Goal: Information Seeking & Learning: Learn about a topic

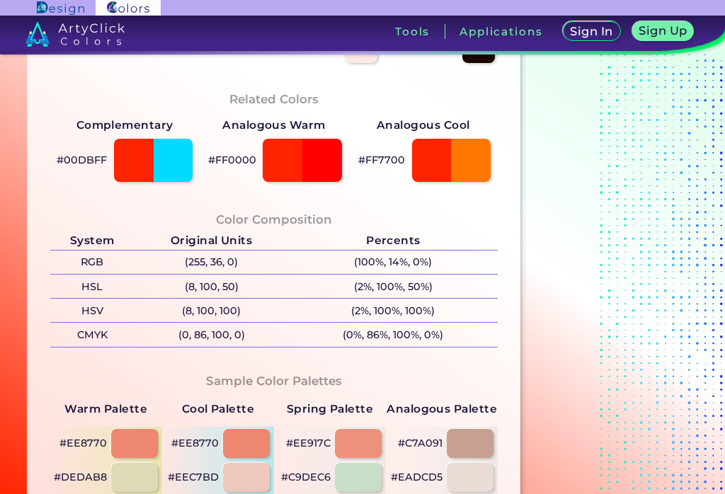
click at [22, 197] on section "#FF2400 Tomato Red Match: 96.2% Hue Adjust Color Lightness Saturation Temperatu…" at bounding box center [274, 171] width 505 height 992
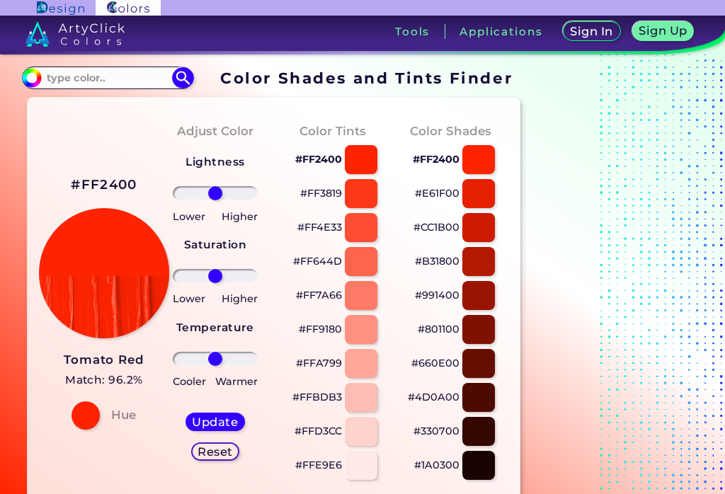
click at [370, 230] on div at bounding box center [361, 227] width 33 height 29
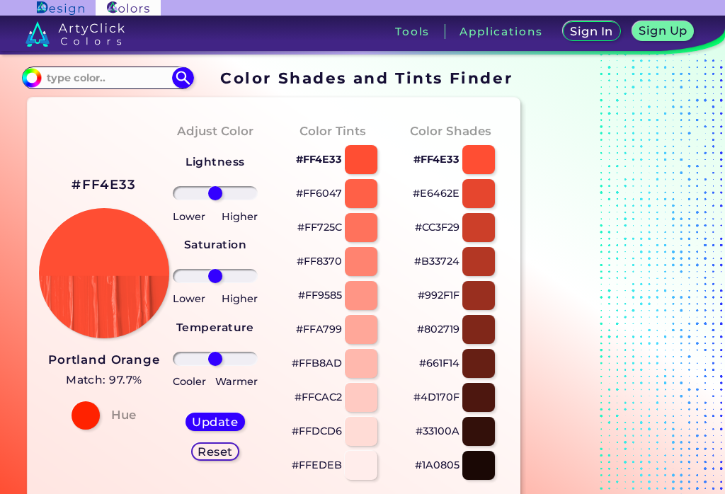
click at [486, 284] on div at bounding box center [479, 295] width 33 height 29
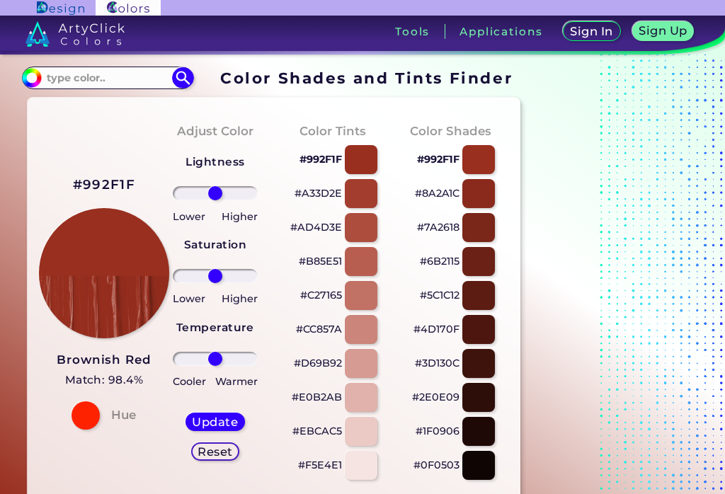
click at [28, 77] on input "#992f1f" at bounding box center [30, 76] width 18 height 18
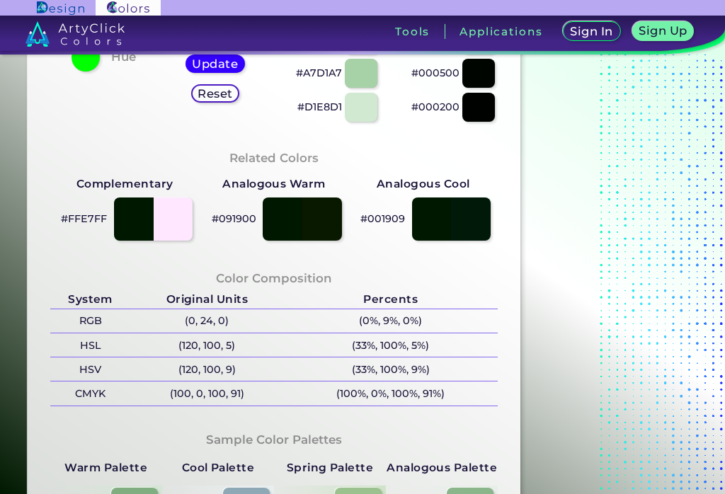
click at [18, 188] on div "Color Shades Finder #001800 Acadia ◉ Acid Green ◉ Aero Blue ◉ Alabaster ◉ Albes…" at bounding box center [362, 215] width 725 height 1039
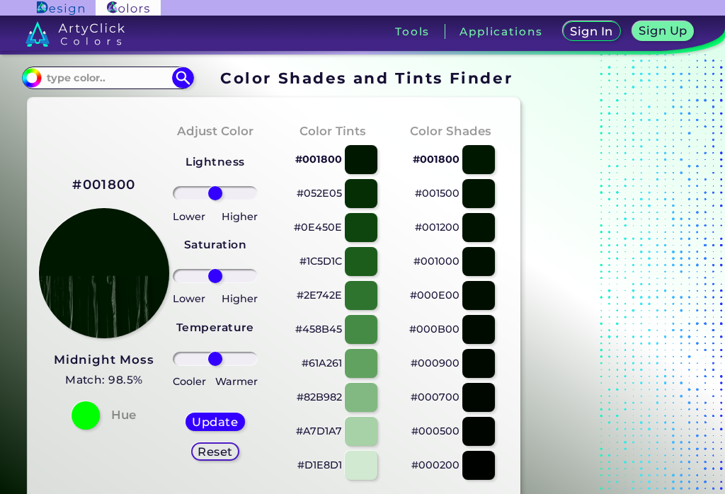
click at [27, 82] on input "#001800" at bounding box center [30, 76] width 18 height 18
click at [25, 77] on input "#001800" at bounding box center [30, 76] width 18 height 18
click at [31, 77] on input "#001800" at bounding box center [30, 76] width 18 height 18
click at [30, 79] on input "#001d00" at bounding box center [30, 76] width 18 height 18
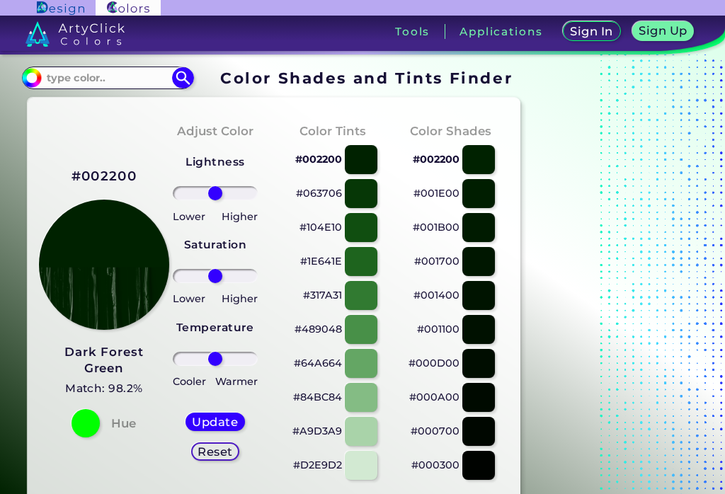
click at [33, 79] on input "#002200" at bounding box center [30, 76] width 18 height 18
type input "#001800"
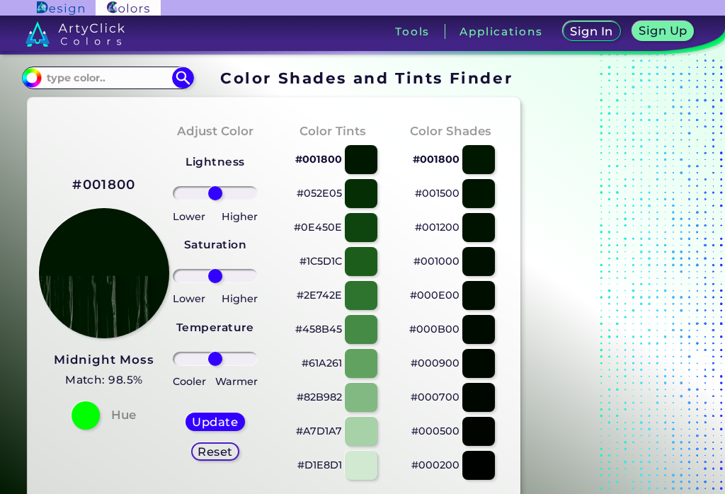
type input "-90"
click at [182, 278] on input "range" at bounding box center [216, 276] width 86 height 14
click at [206, 421] on h5 "Update" at bounding box center [215, 422] width 45 height 11
type input "#031603"
type input "-48"
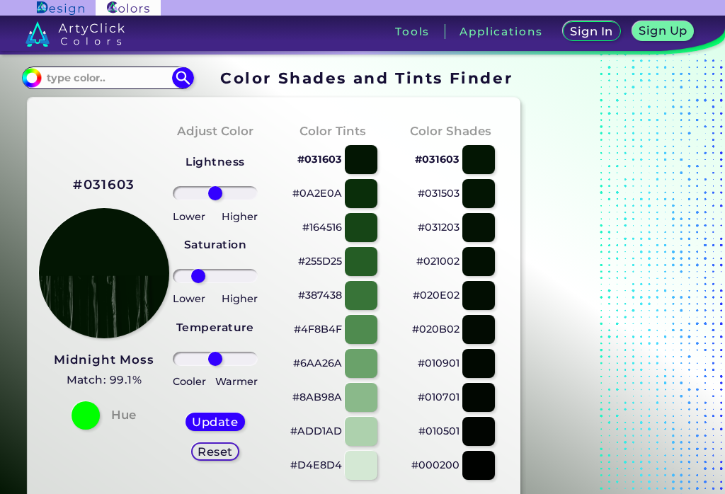
click at [198, 279] on input "range" at bounding box center [216, 276] width 86 height 14
click at [207, 421] on h5 "Update" at bounding box center [216, 422] width 42 height 11
type input "#041504"
type input "0"
click at [24, 71] on input "#041504" at bounding box center [30, 76] width 18 height 18
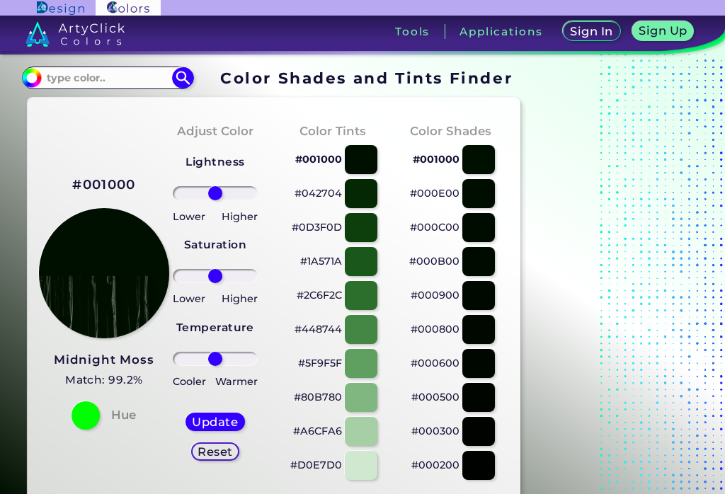
type input "#001300"
type input "-94"
click at [181, 281] on input "range" at bounding box center [216, 276] width 86 height 14
click at [203, 424] on h5 "Update" at bounding box center [215, 422] width 48 height 12
type input "#031203"
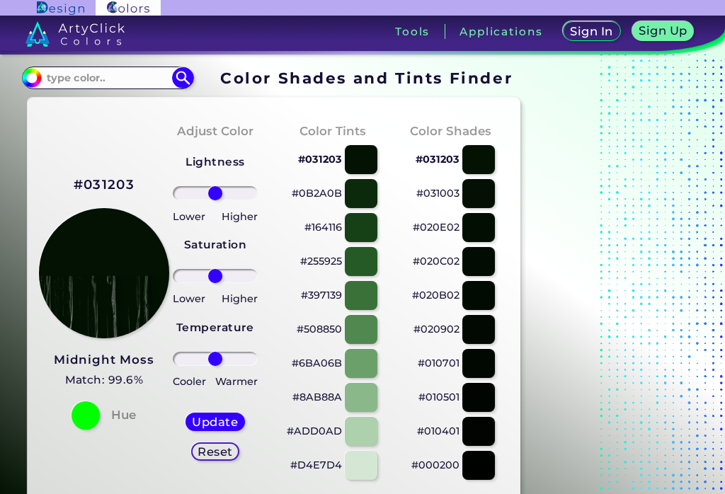
type input "-100"
click at [178, 279] on input "range" at bounding box center [216, 276] width 86 height 14
click at [199, 412] on div "Update Reset" at bounding box center [215, 437] width 82 height 71
click at [200, 428] on h5 "Update" at bounding box center [214, 422] width 47 height 12
type input "#050f05"
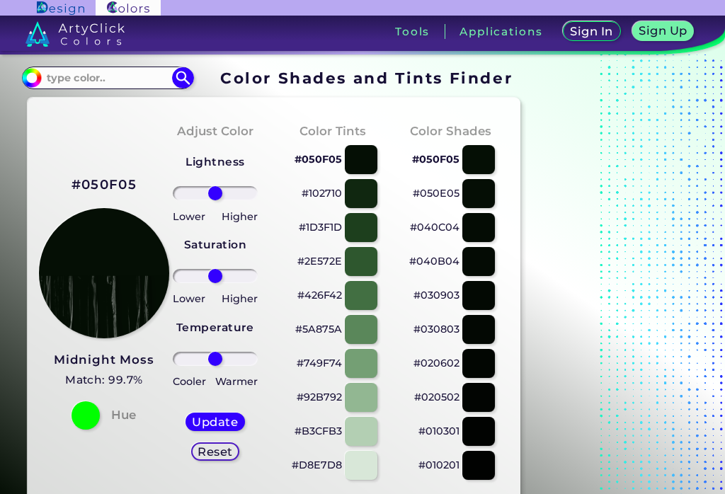
type input "67"
click at [240, 283] on input "range" at bounding box center [216, 276] width 86 height 14
click at [218, 421] on h5 "Update" at bounding box center [215, 422] width 43 height 11
type input "#041004"
type input "0"
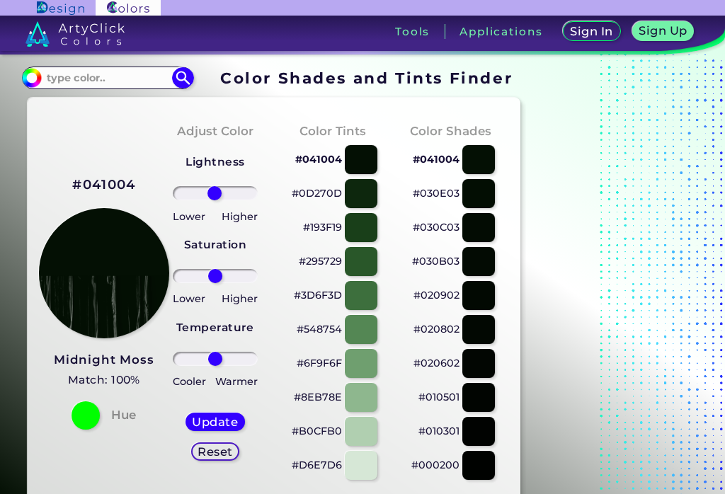
click at [212, 448] on h5 "Reset" at bounding box center [215, 451] width 32 height 11
type input "6"
click at [205, 421] on h5 "Update" at bounding box center [215, 422] width 48 height 12
type input "#061706"
click at [209, 424] on h5 "Update" at bounding box center [215, 422] width 45 height 11
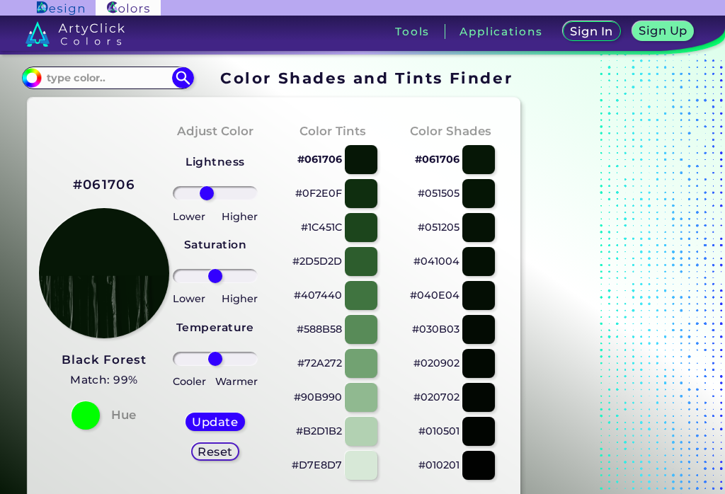
type input "0"
click at [484, 271] on div at bounding box center [479, 261] width 33 height 29
type input "#041004"
type input "17"
click at [210, 422] on h5 "Update" at bounding box center [214, 422] width 47 height 12
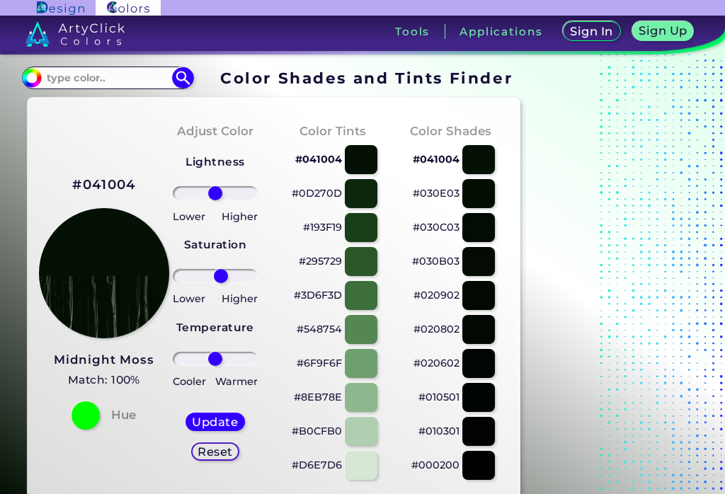
type input "#041104"
type input "0"
click at [65, 87] on input at bounding box center [108, 77] width 132 height 19
type input "041204"
type input "#000000"
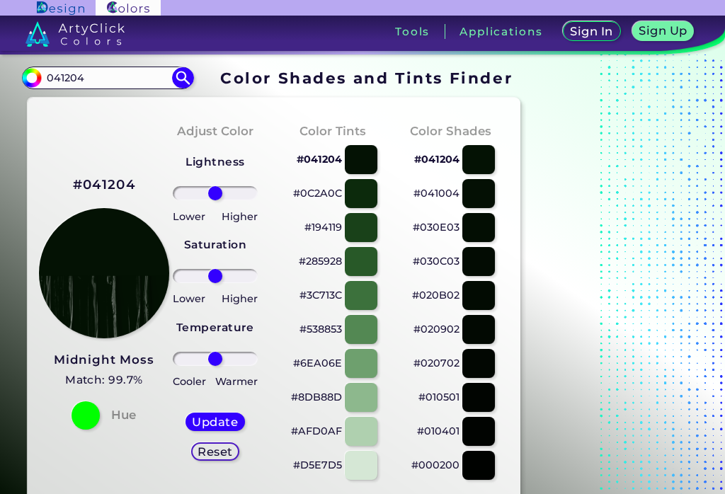
click at [40, 152] on div "#[DATE] Midnight [PERSON_NAME] Match: 99.7% Hue" at bounding box center [98, 301] width 118 height 385
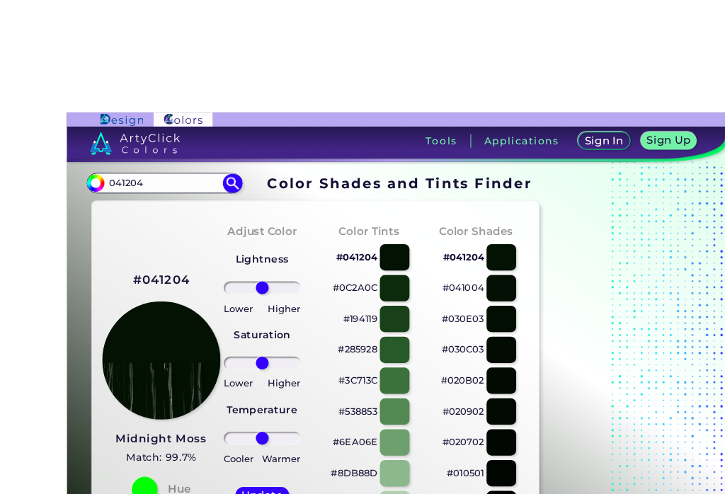
scroll to position [1, 0]
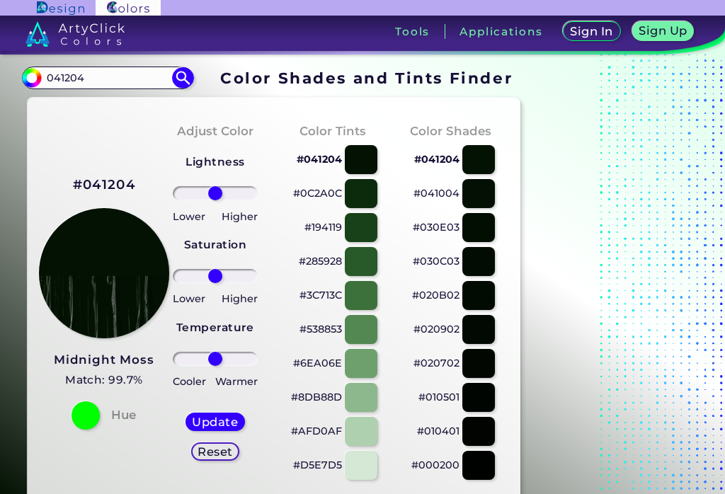
click at [101, 86] on input "041204" at bounding box center [108, 77] width 132 height 19
click at [106, 86] on input "041204" at bounding box center [108, 77] width 132 height 19
type input "0"
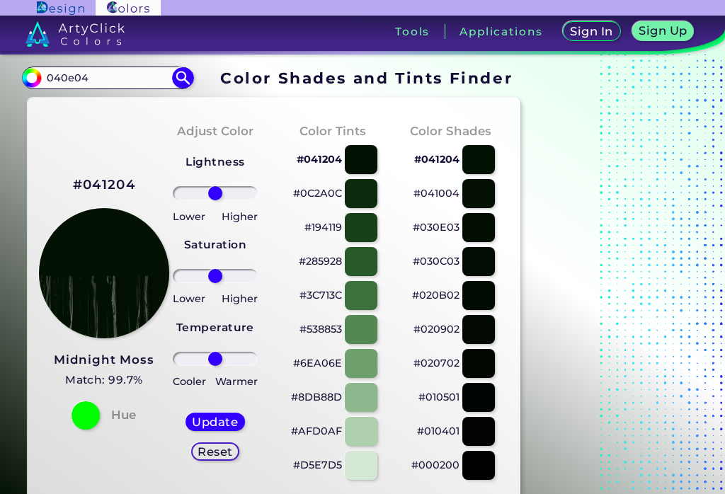
type input "040e04"
type input "#000000"
click at [101, 77] on input "040e04" at bounding box center [108, 77] width 132 height 19
type input "0"
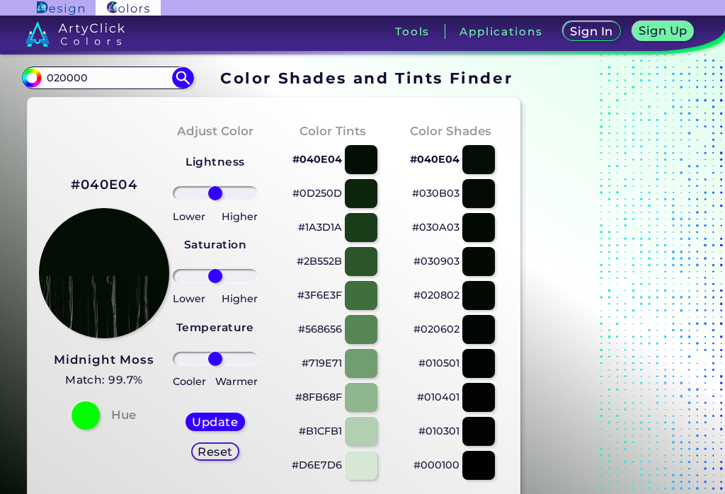
type input "020000"
type input "#000000"
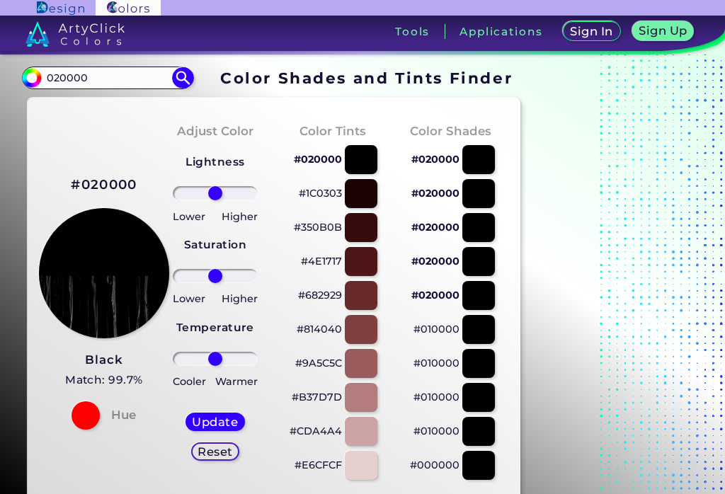
click at [107, 83] on input "020000" at bounding box center [108, 77] width 132 height 19
type input "0"
type input "040c04"
type input "#000000"
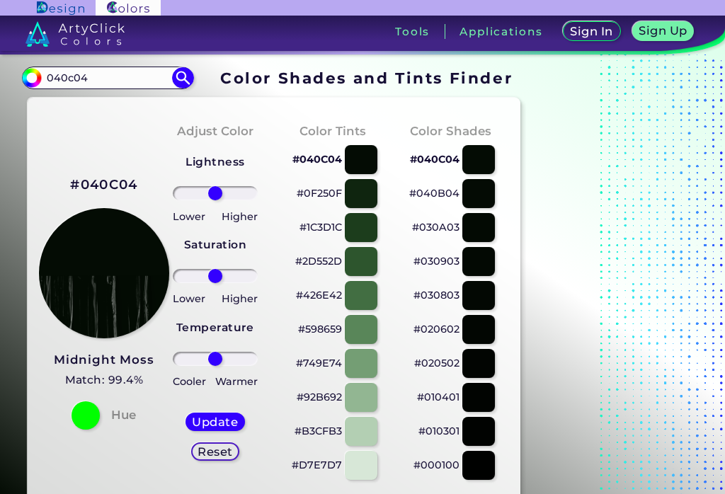
click at [103, 79] on input "040c04" at bounding box center [108, 77] width 132 height 19
type input "0"
type input "050110"
type input "#000000"
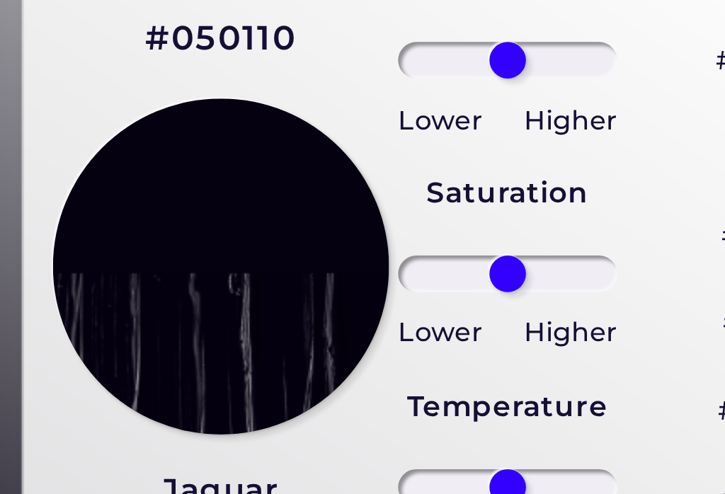
scroll to position [2, 0]
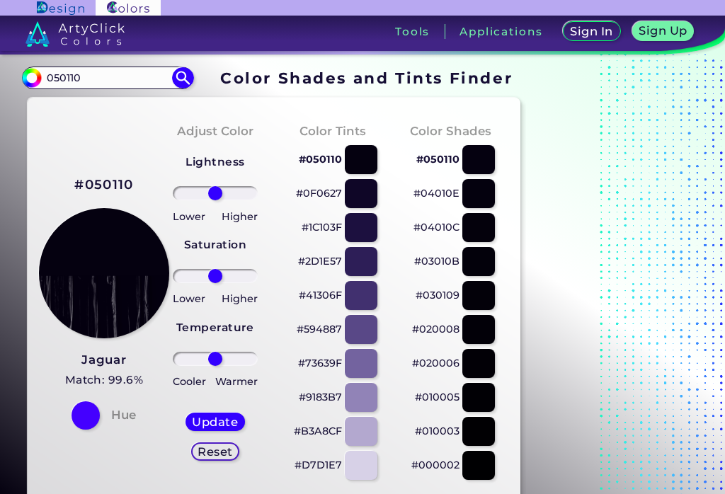
click at [104, 81] on input "050110" at bounding box center [108, 77] width 132 height 19
type input "0"
type input "110000"
type input "#000000"
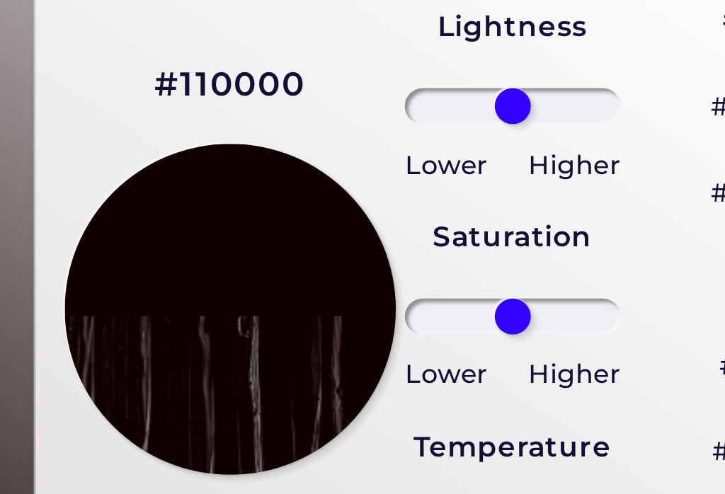
scroll to position [0, 0]
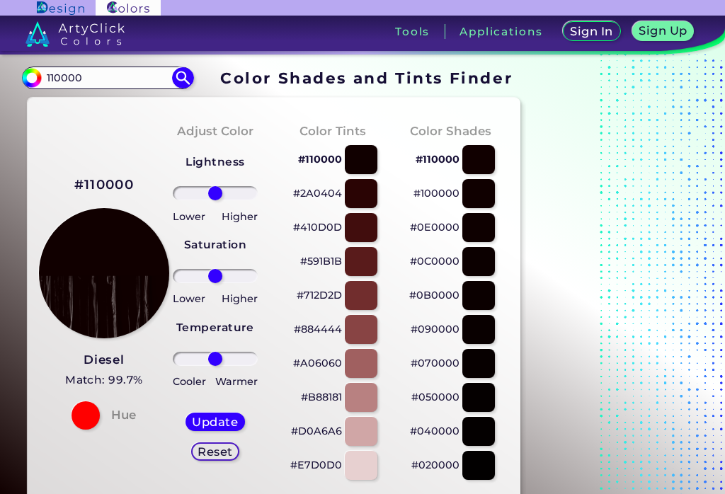
click at [445, 38] on div "Tools" at bounding box center [413, 31] width 64 height 15
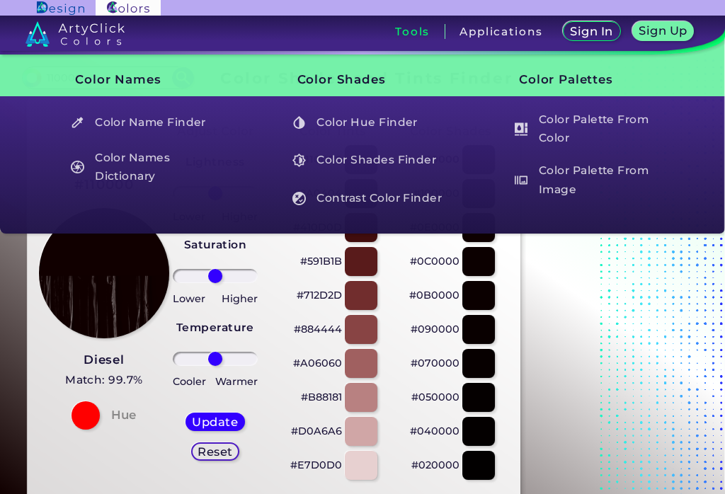
click at [103, 118] on h5 "Color Name Finder" at bounding box center [146, 122] width 165 height 27
